Goal: Information Seeking & Learning: Learn about a topic

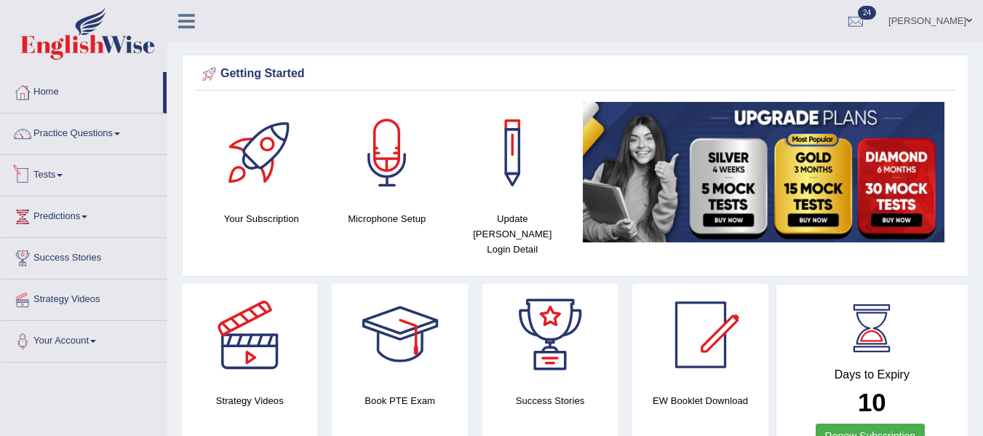
click at [62, 174] on span at bounding box center [60, 175] width 6 height 3
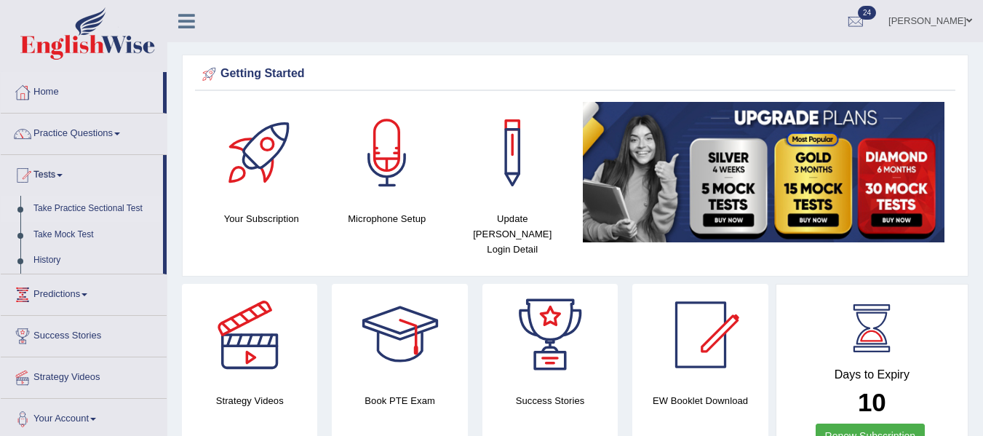
click at [87, 210] on link "Take Practice Sectional Test" at bounding box center [95, 209] width 136 height 26
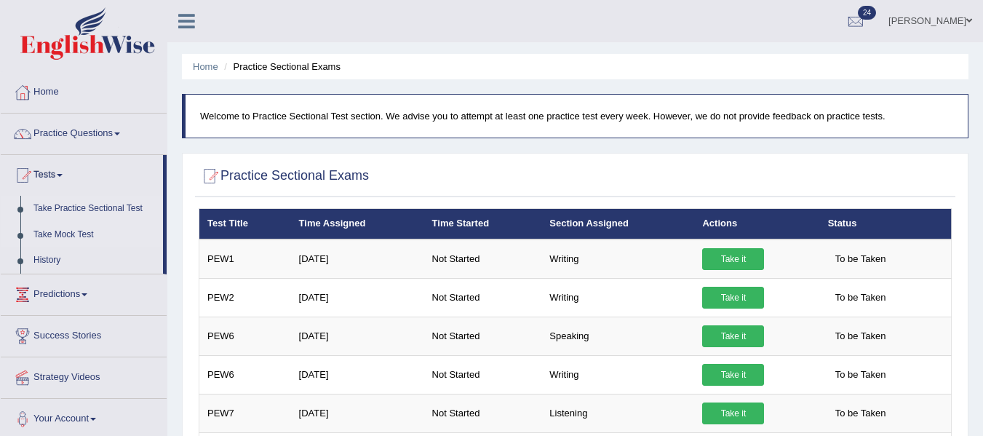
click at [71, 228] on link "Take Mock Test" at bounding box center [95, 235] width 136 height 26
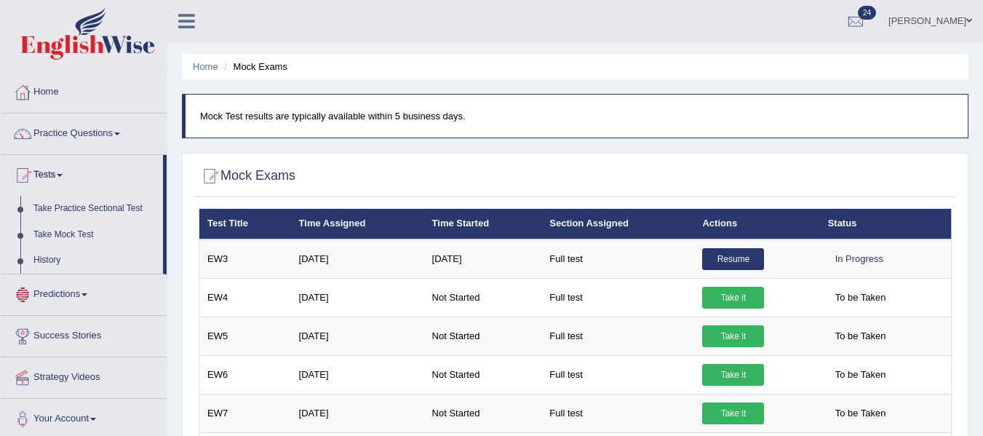
click at [38, 266] on link "History" at bounding box center [95, 260] width 136 height 26
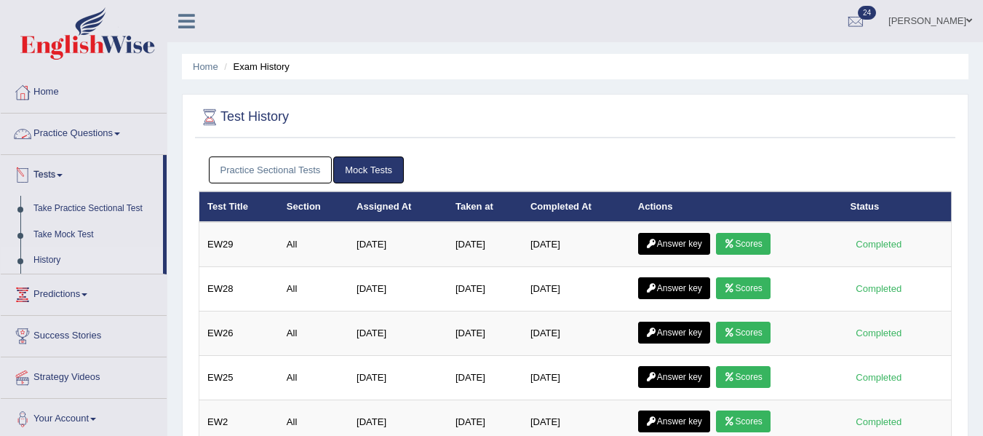
click at [74, 132] on link "Practice Questions" at bounding box center [84, 131] width 166 height 36
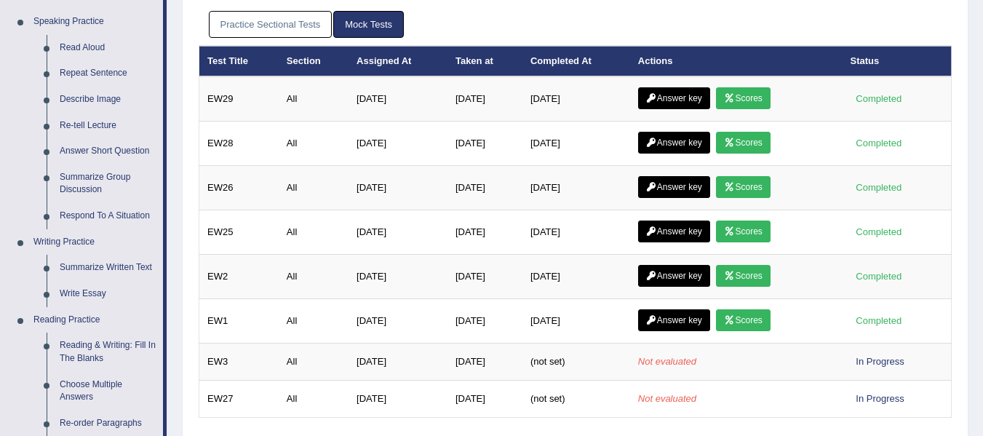
scroll to position [146, 0]
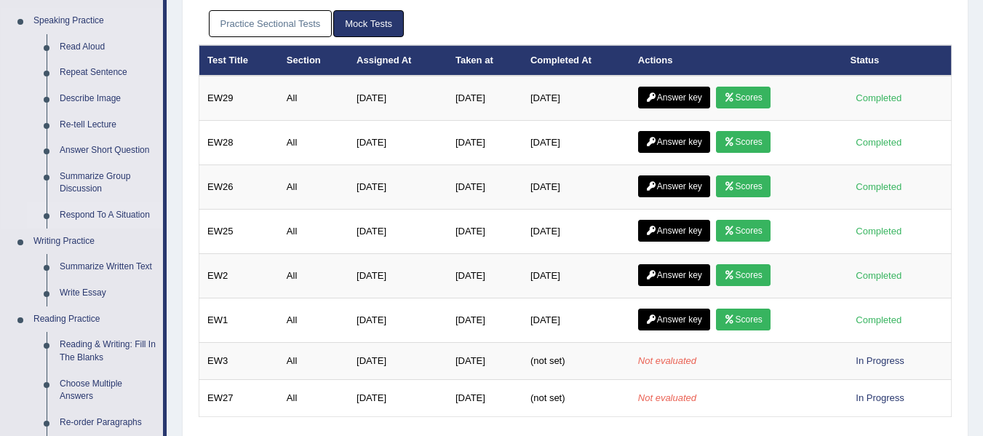
click at [95, 206] on link "Respond To A Situation" at bounding box center [108, 215] width 110 height 26
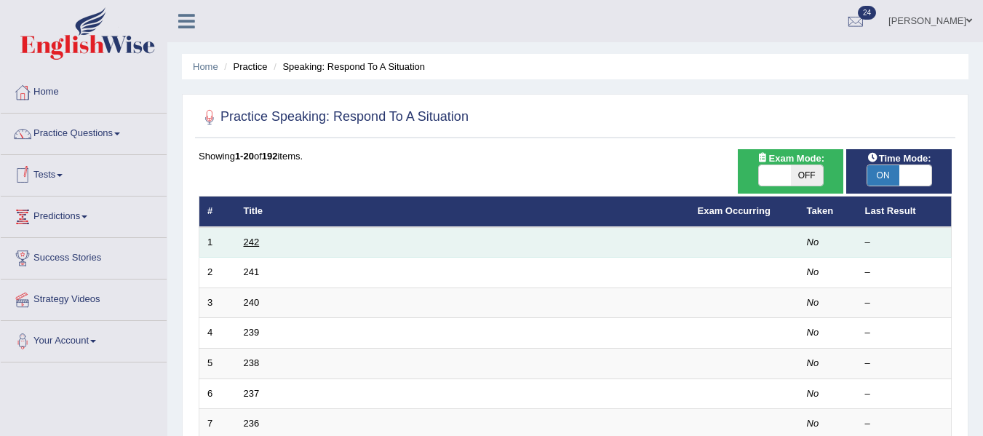
click at [250, 238] on link "242" at bounding box center [252, 241] width 16 height 11
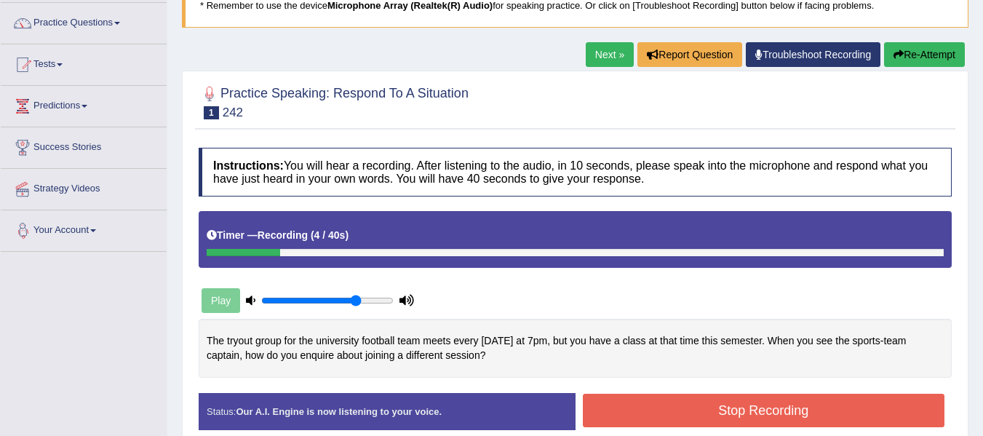
scroll to position [110, 0]
